Goal: Task Accomplishment & Management: Manage account settings

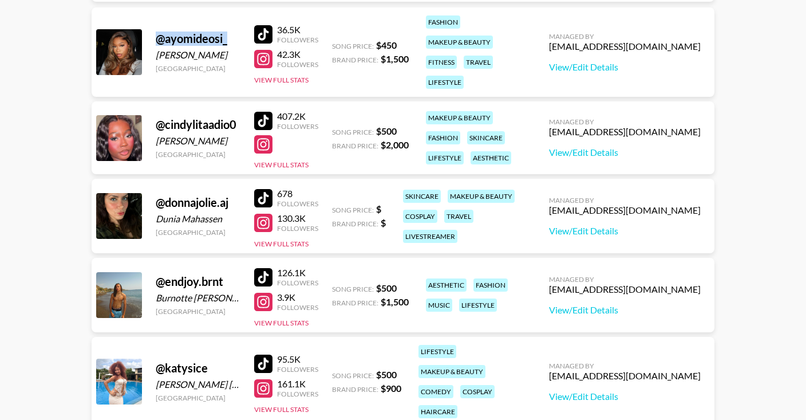
scroll to position [241, 0]
drag, startPoint x: 156, startPoint y: 125, endPoint x: 239, endPoint y: 127, distance: 83.6
click at [239, 127] on div "@ cindylitaadio0" at bounding box center [198, 124] width 85 height 14
copy div "@ cindylitaadio0"
click at [266, 148] on div at bounding box center [263, 144] width 18 height 18
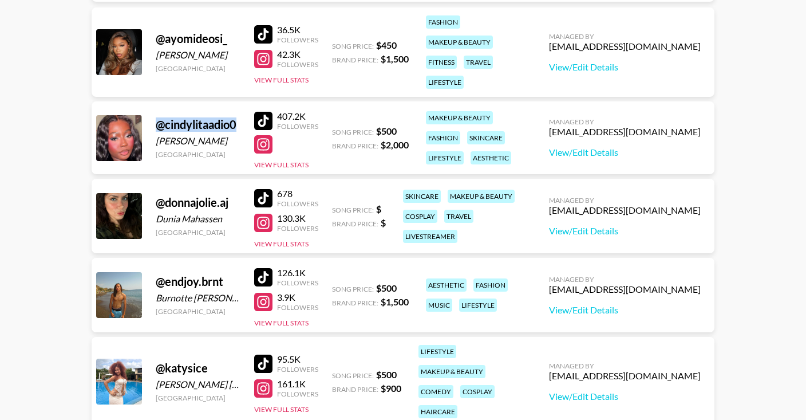
click at [281, 124] on div "Followers" at bounding box center [297, 126] width 41 height 9
click at [269, 120] on div at bounding box center [263, 121] width 18 height 18
click at [565, 151] on link "View/Edit Details" at bounding box center [625, 152] width 152 height 11
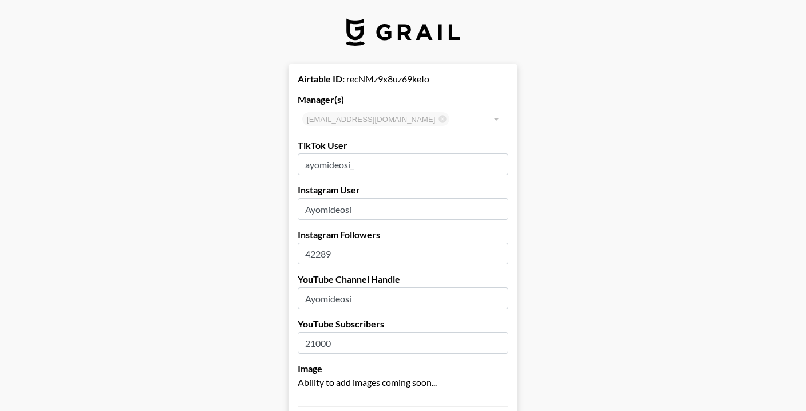
select select "USD"
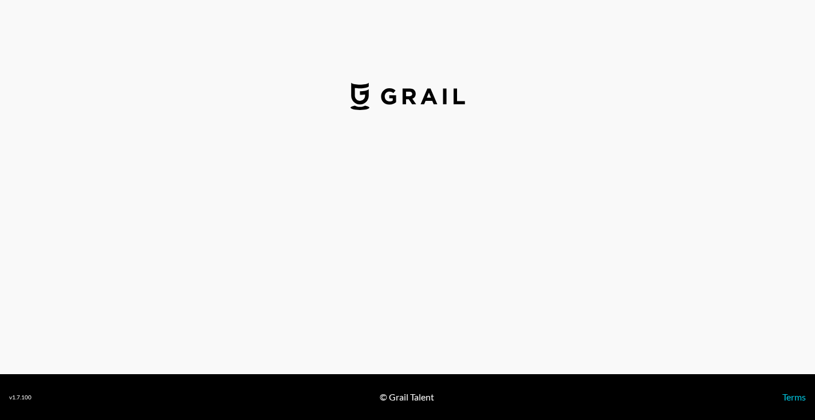
select select "USD"
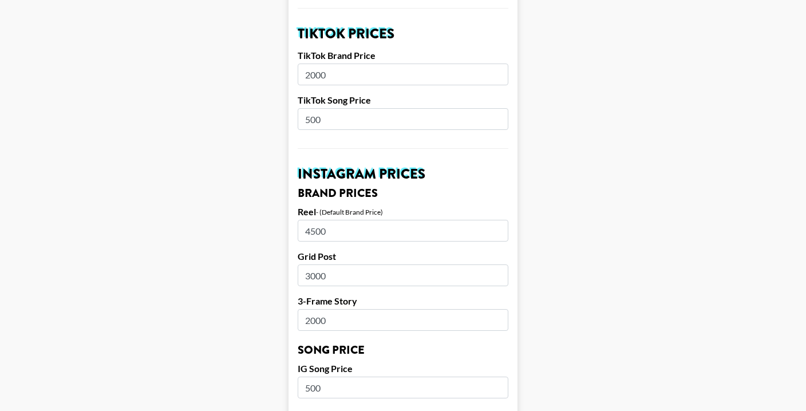
scroll to position [358, 0]
